Goal: Check status

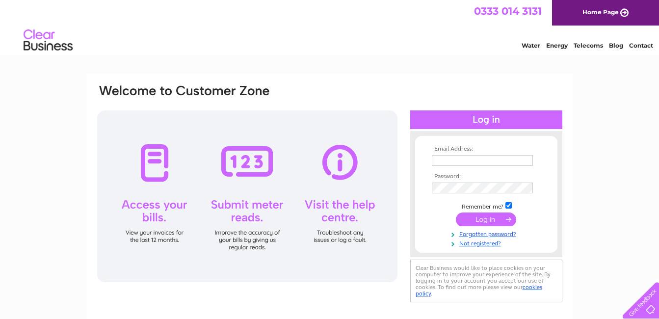
type input "malcolm.harper@btconnect.com"
click at [483, 220] on input "submit" at bounding box center [486, 219] width 60 height 14
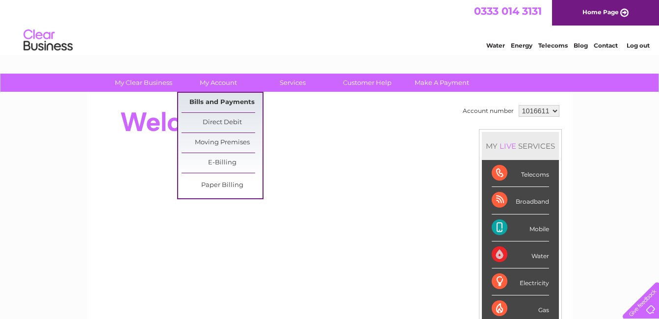
click at [222, 101] on link "Bills and Payments" at bounding box center [221, 103] width 81 height 20
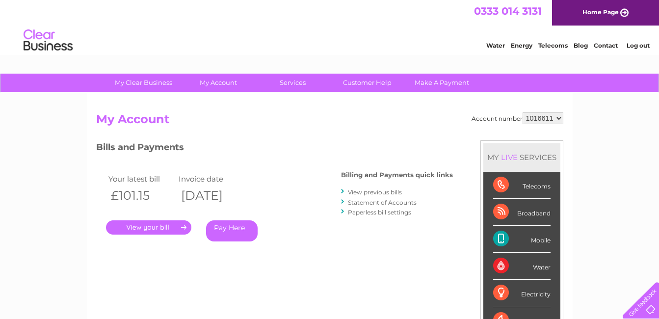
click at [154, 227] on link "." at bounding box center [148, 227] width 85 height 14
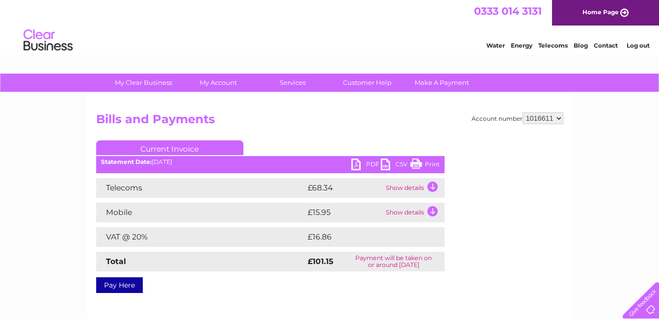
click at [421, 162] on link "Print" at bounding box center [424, 165] width 29 height 14
